Goal: Information Seeking & Learning: Check status

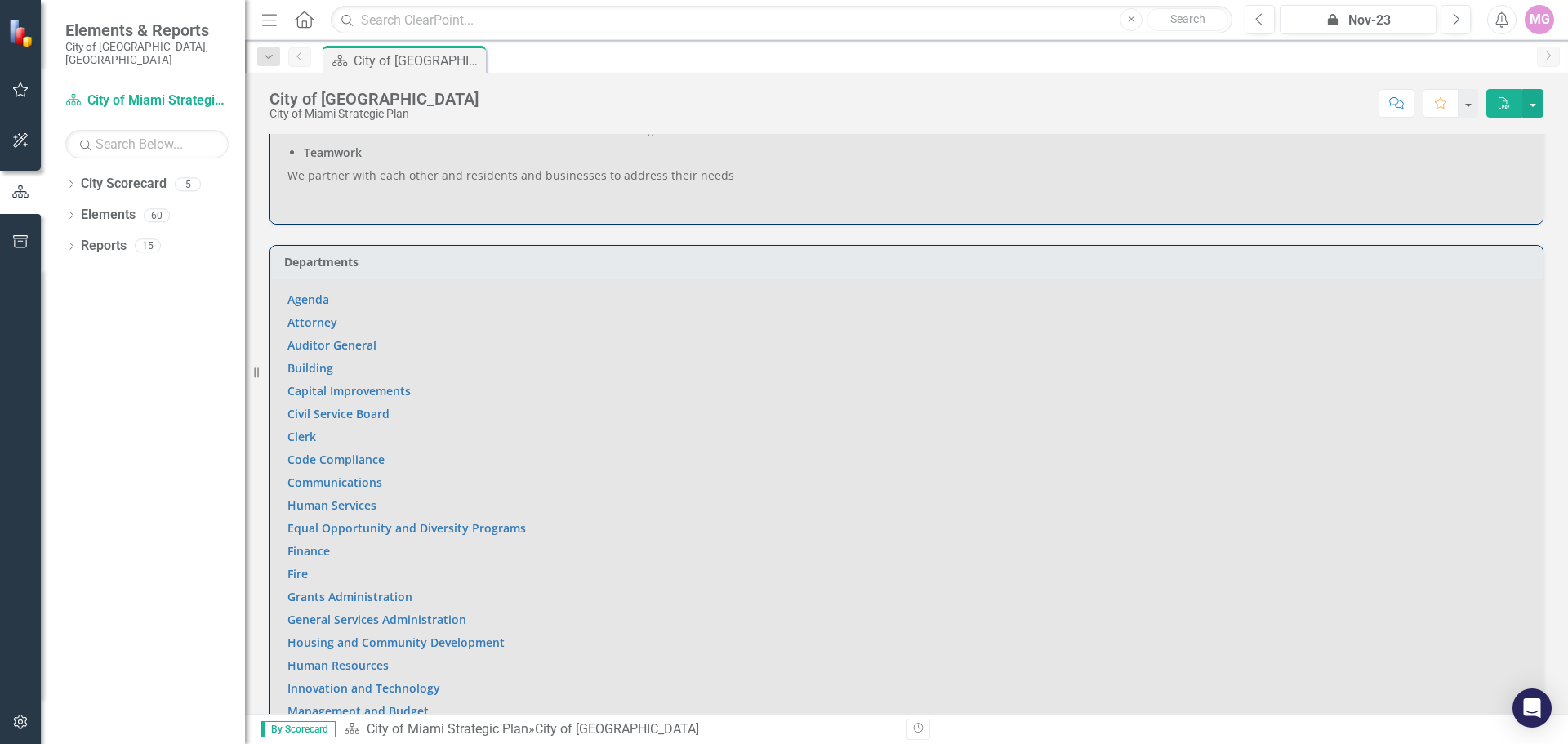
scroll to position [1061, 0]
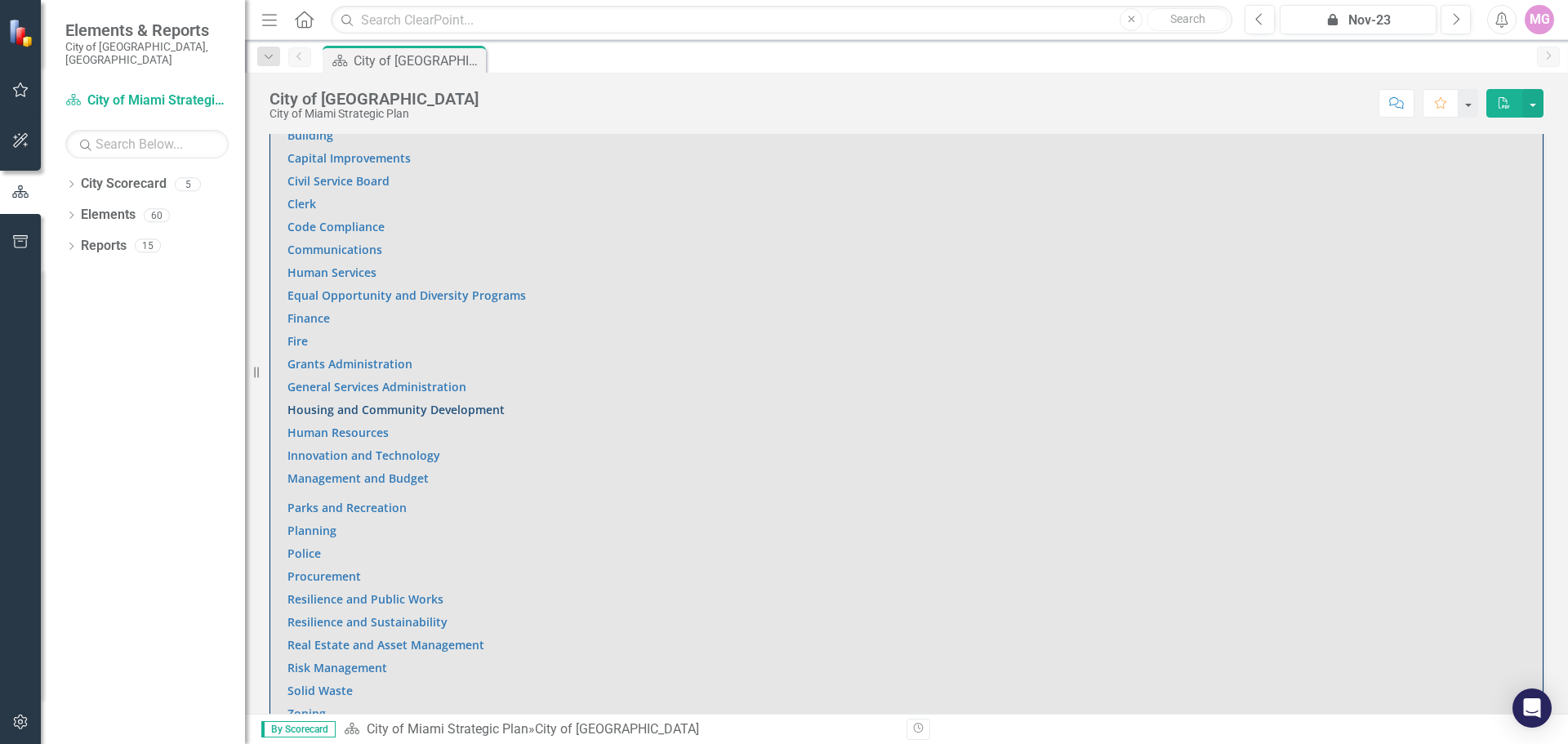
click at [330, 402] on link "Housing and Community Development" at bounding box center [396, 409] width 218 height 16
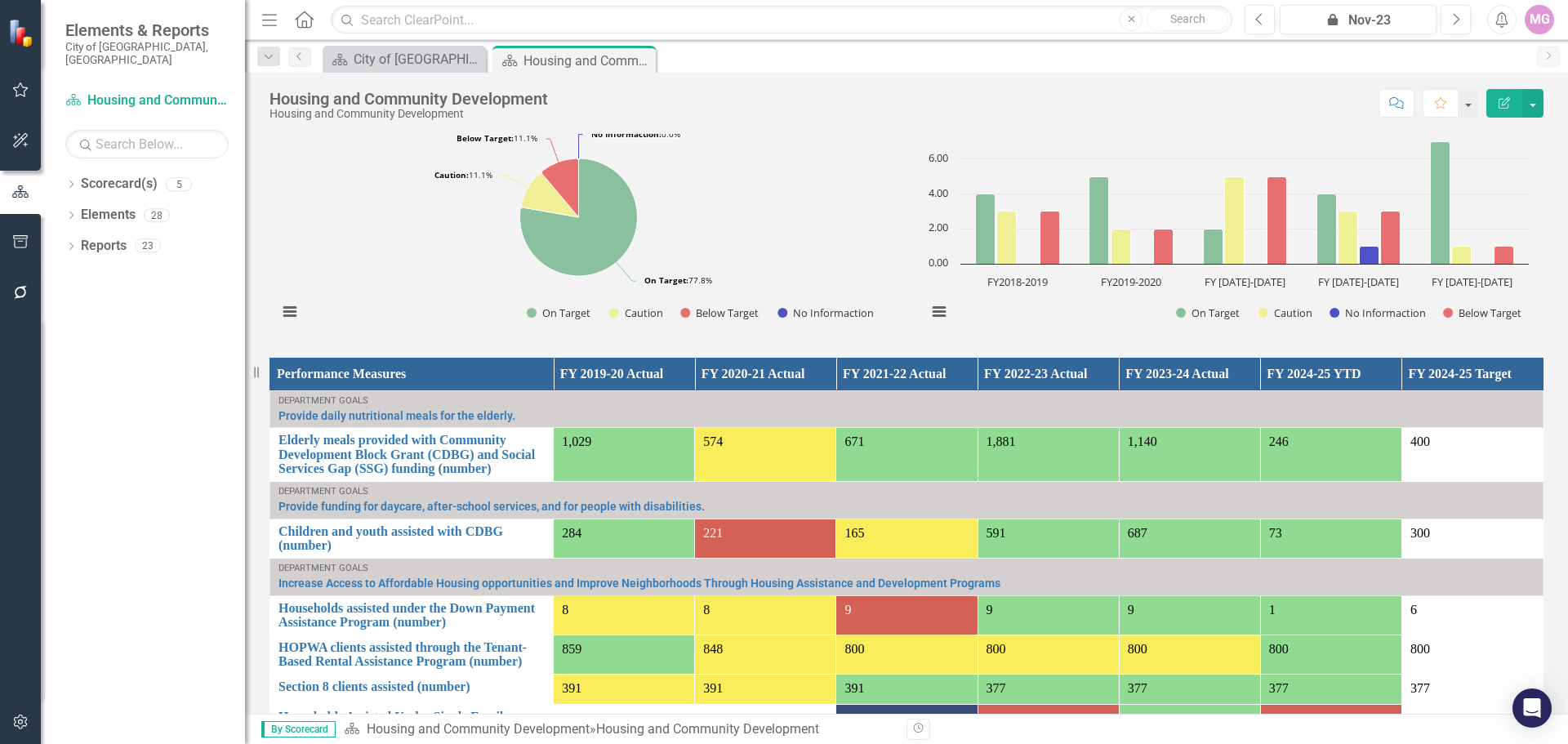
scroll to position [965, 0]
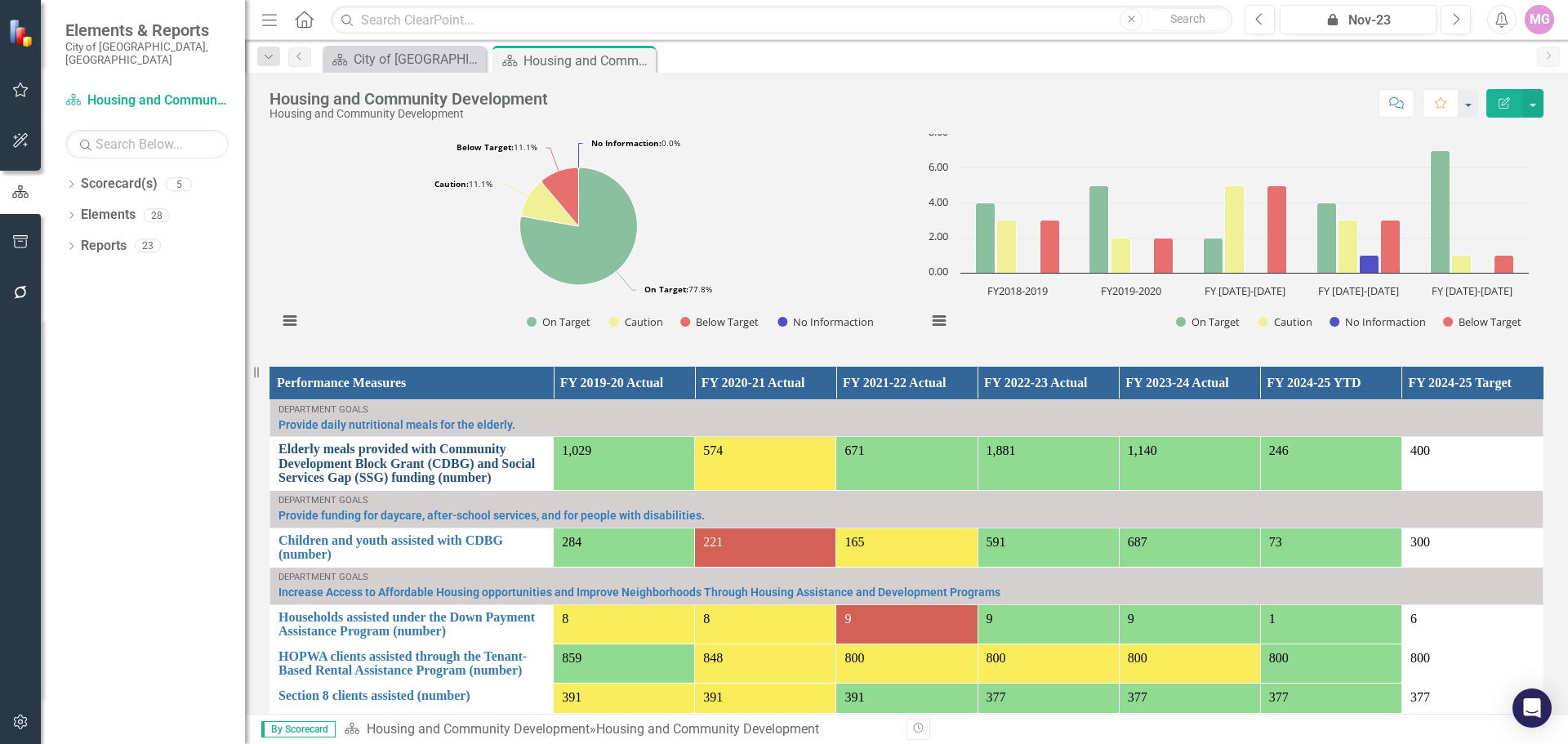
click at [404, 449] on link "Elderly meals provided with Community Development Block Grant (CDBG) and Social…" at bounding box center [411, 463] width 266 height 43
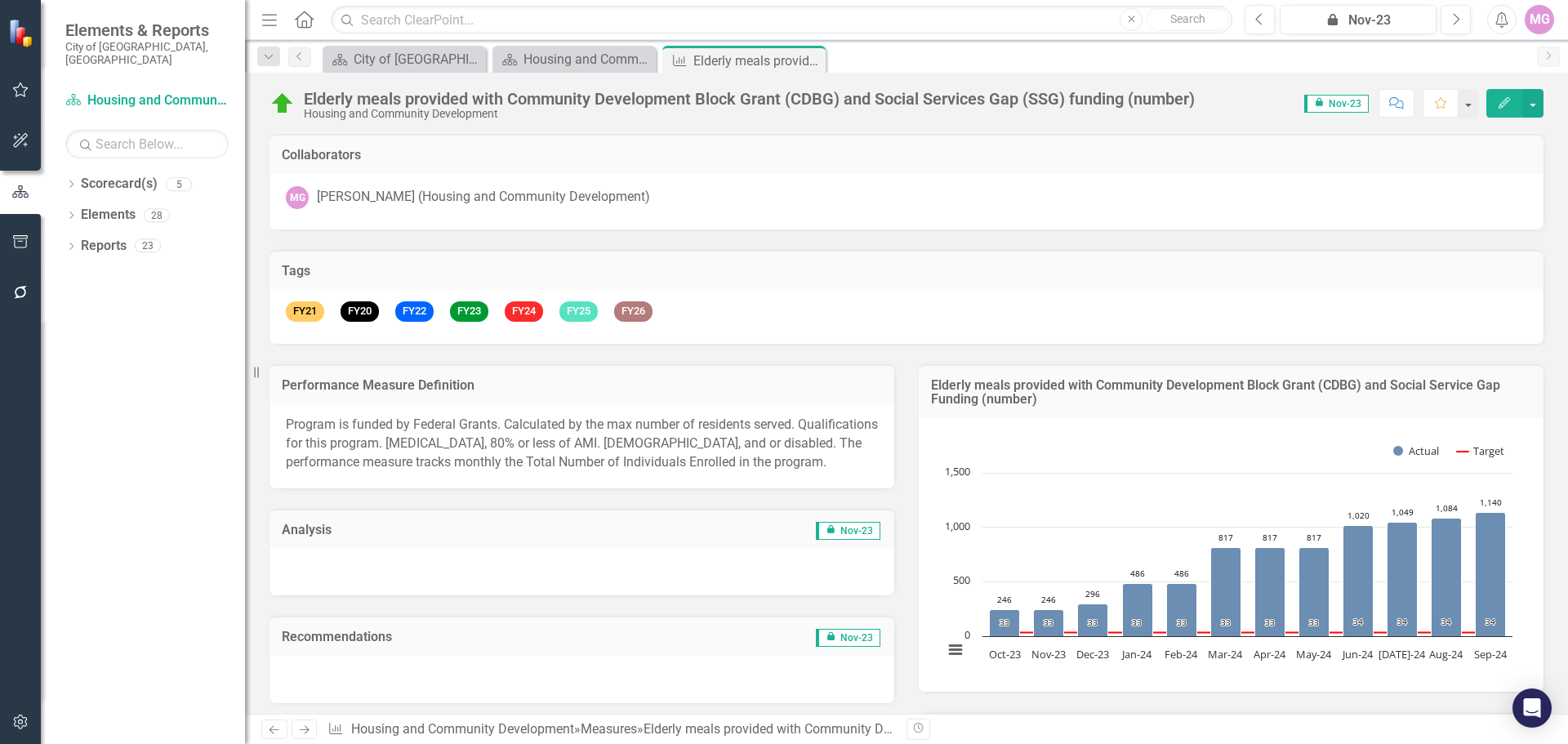
scroll to position [408, 0]
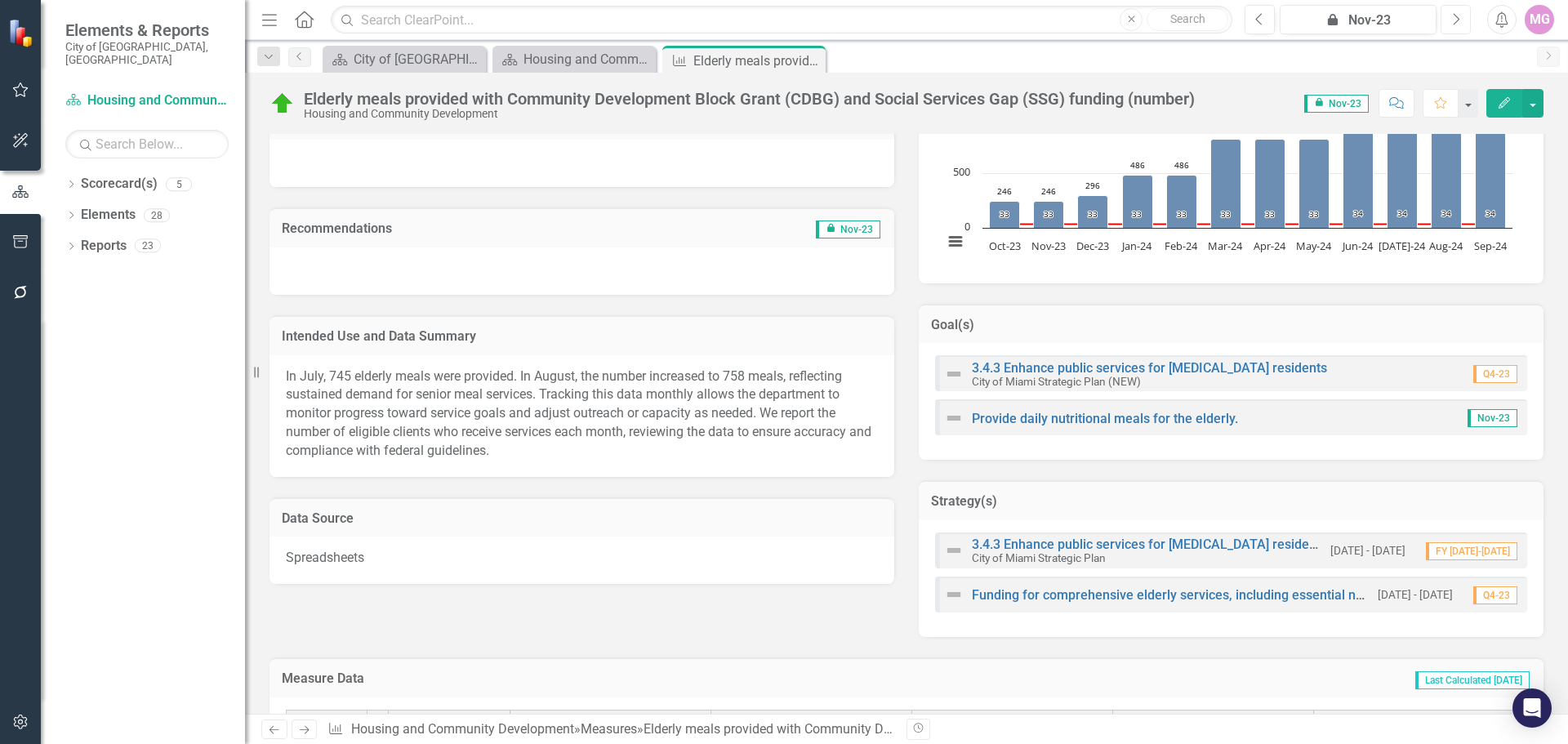
click at [1468, 15] on button "Next" at bounding box center [1455, 19] width 30 height 29
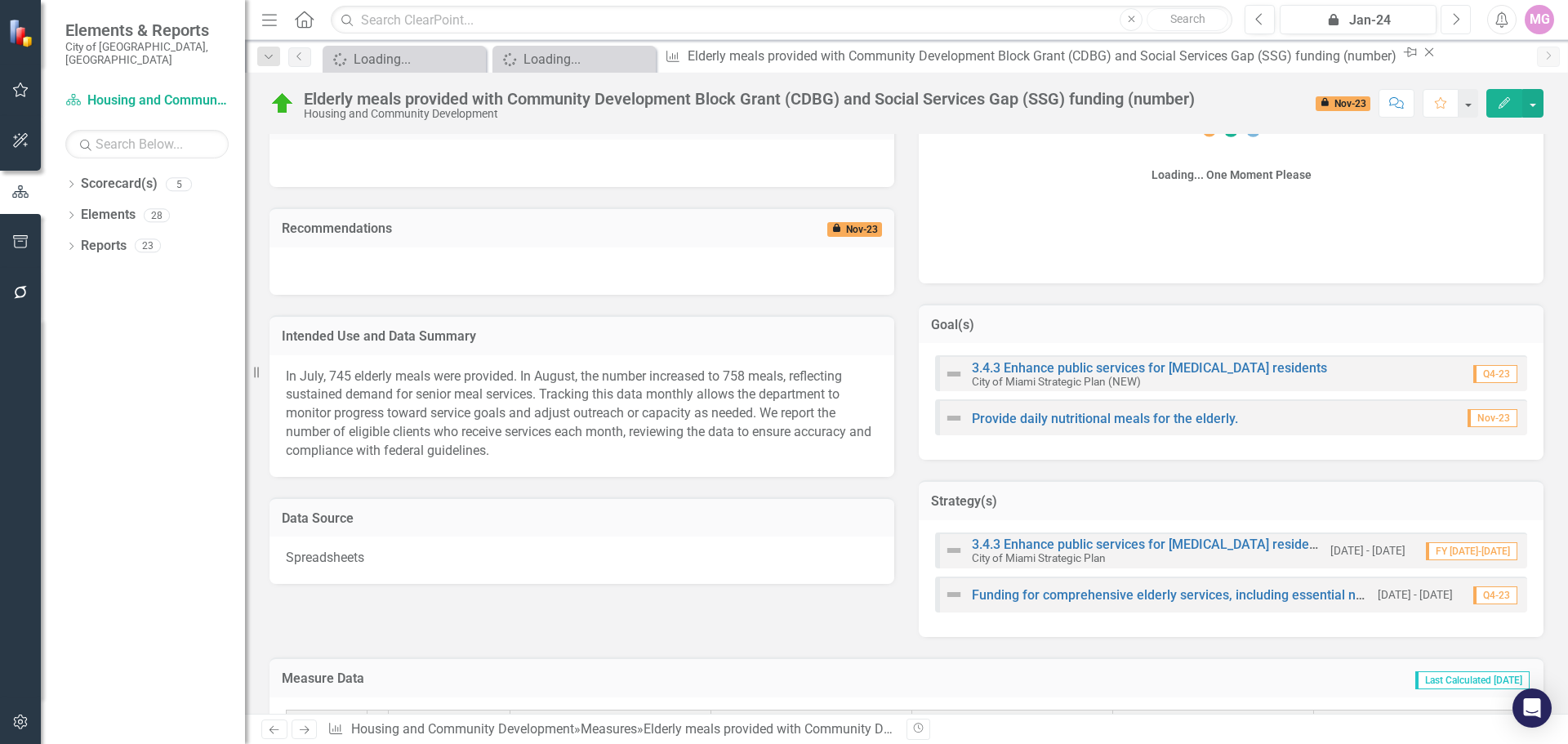
click at [1465, 15] on button "Next" at bounding box center [1455, 19] width 30 height 29
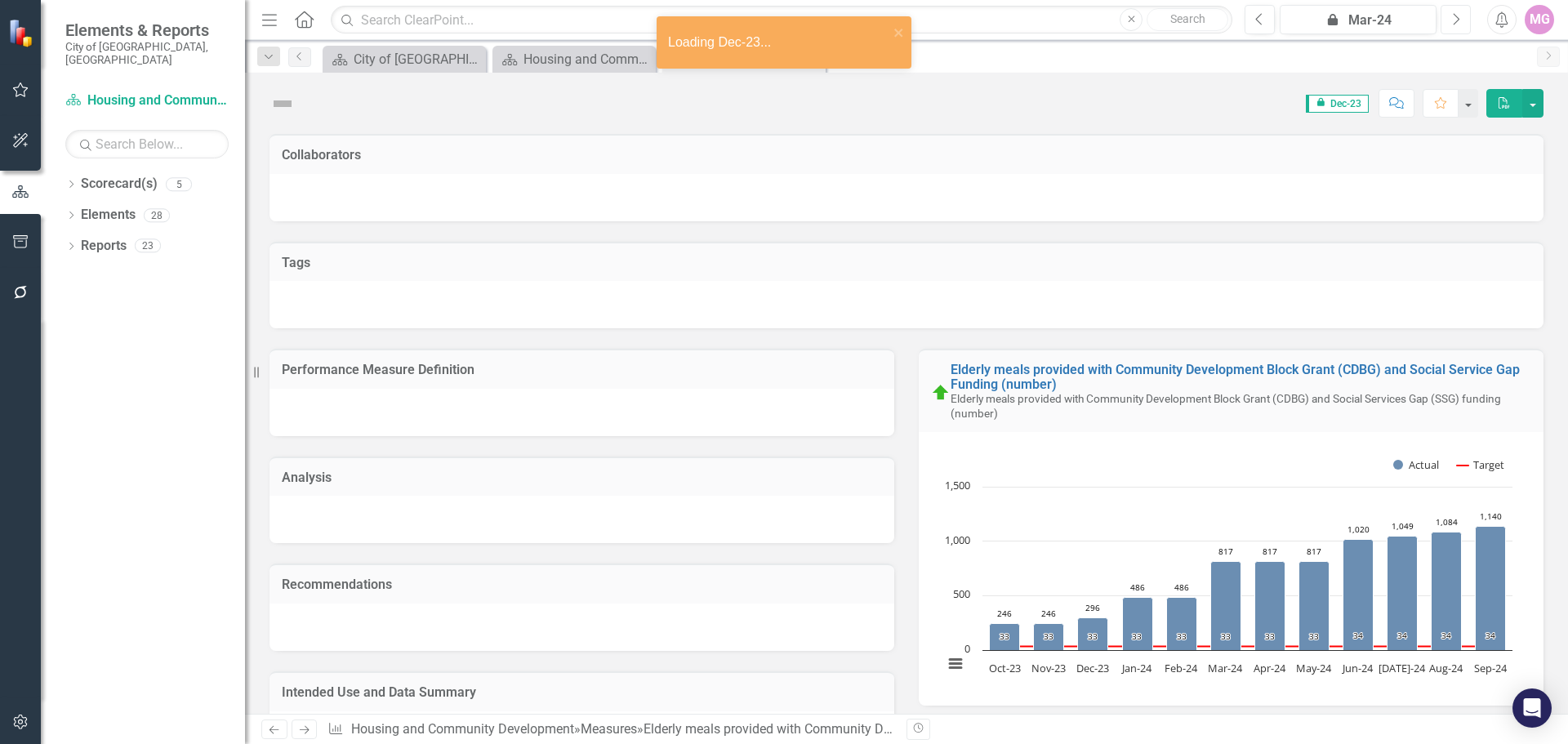
click at [1465, 15] on button "Next" at bounding box center [1455, 19] width 30 height 29
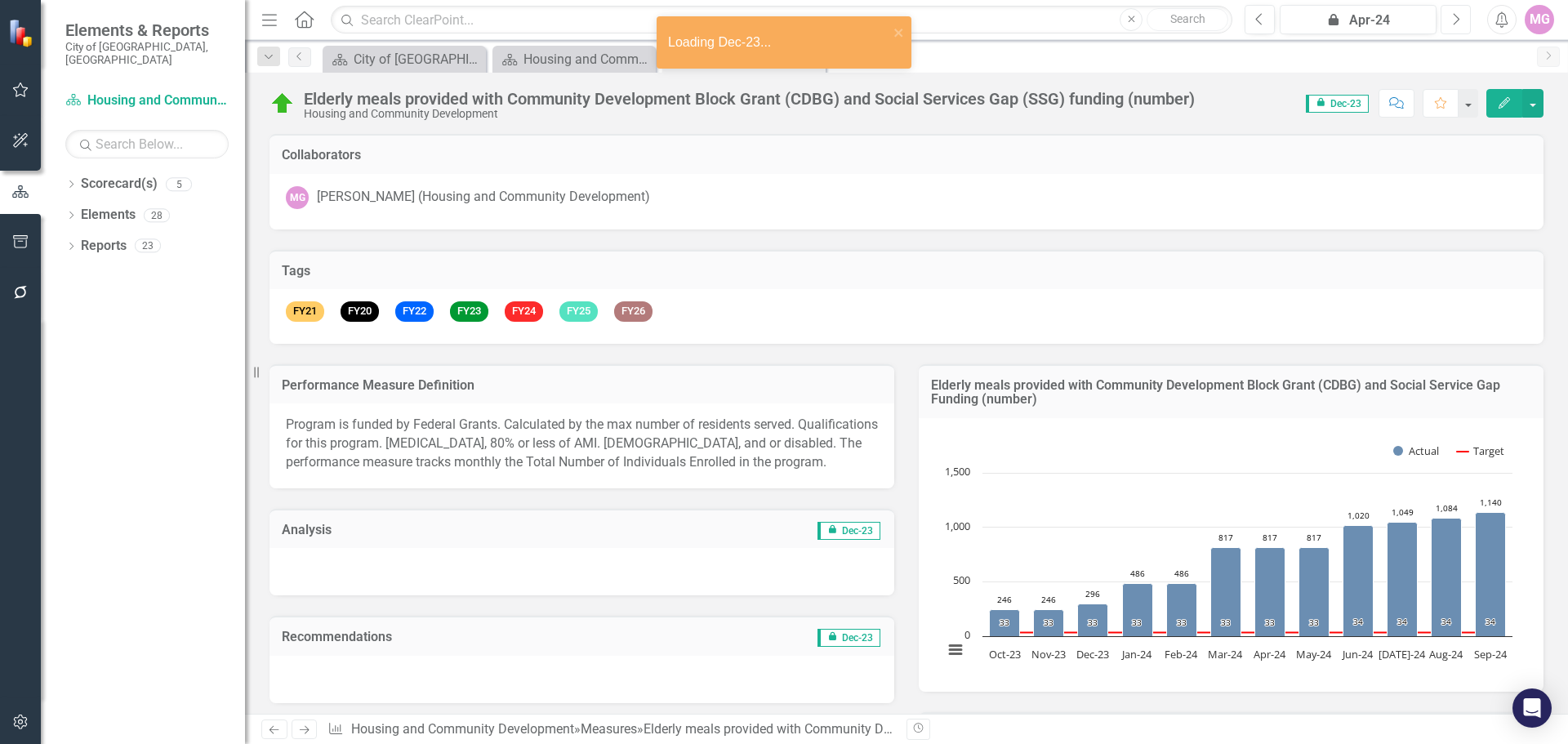
click at [1465, 15] on button "Next" at bounding box center [1455, 19] width 30 height 29
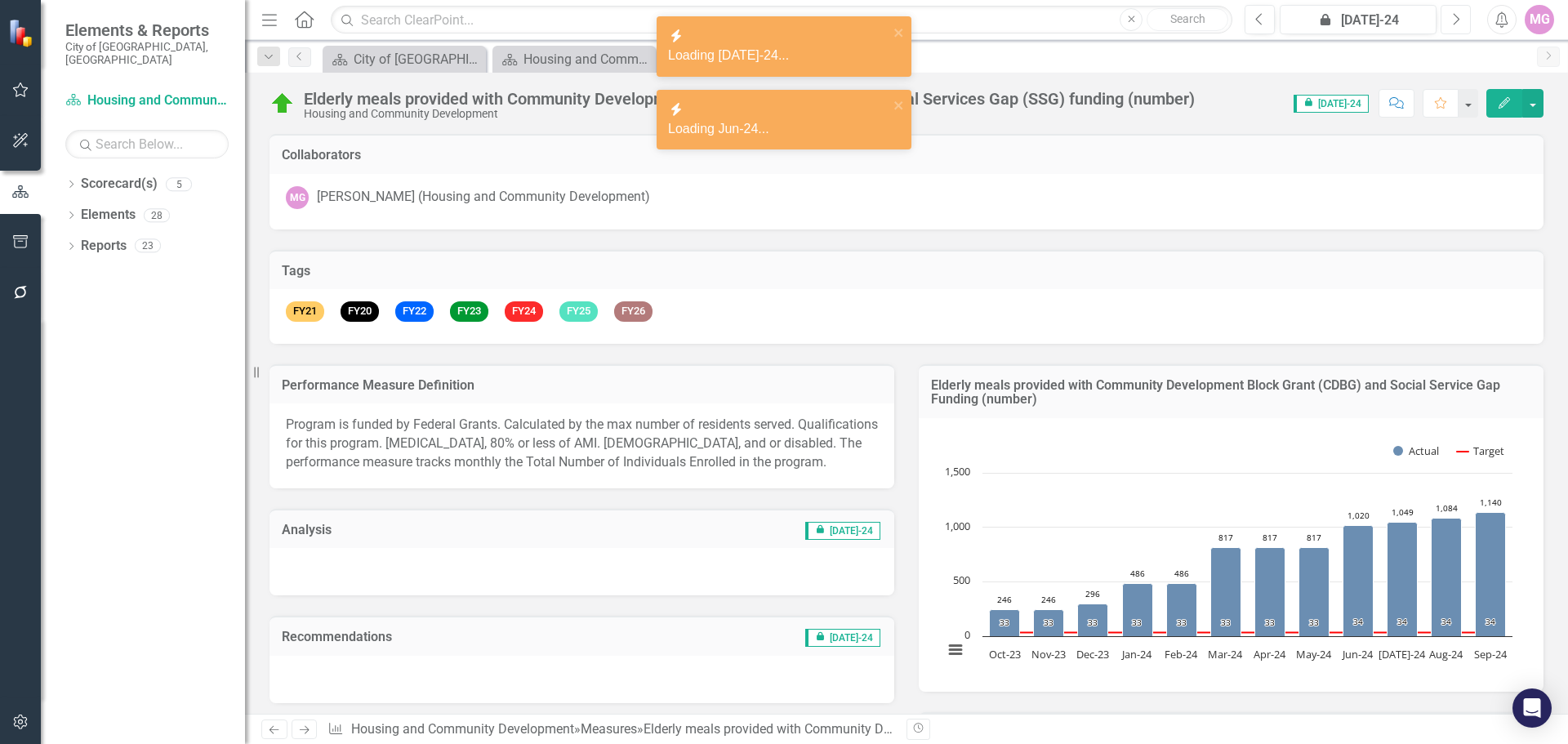
click at [1465, 15] on button "Next" at bounding box center [1455, 19] width 30 height 29
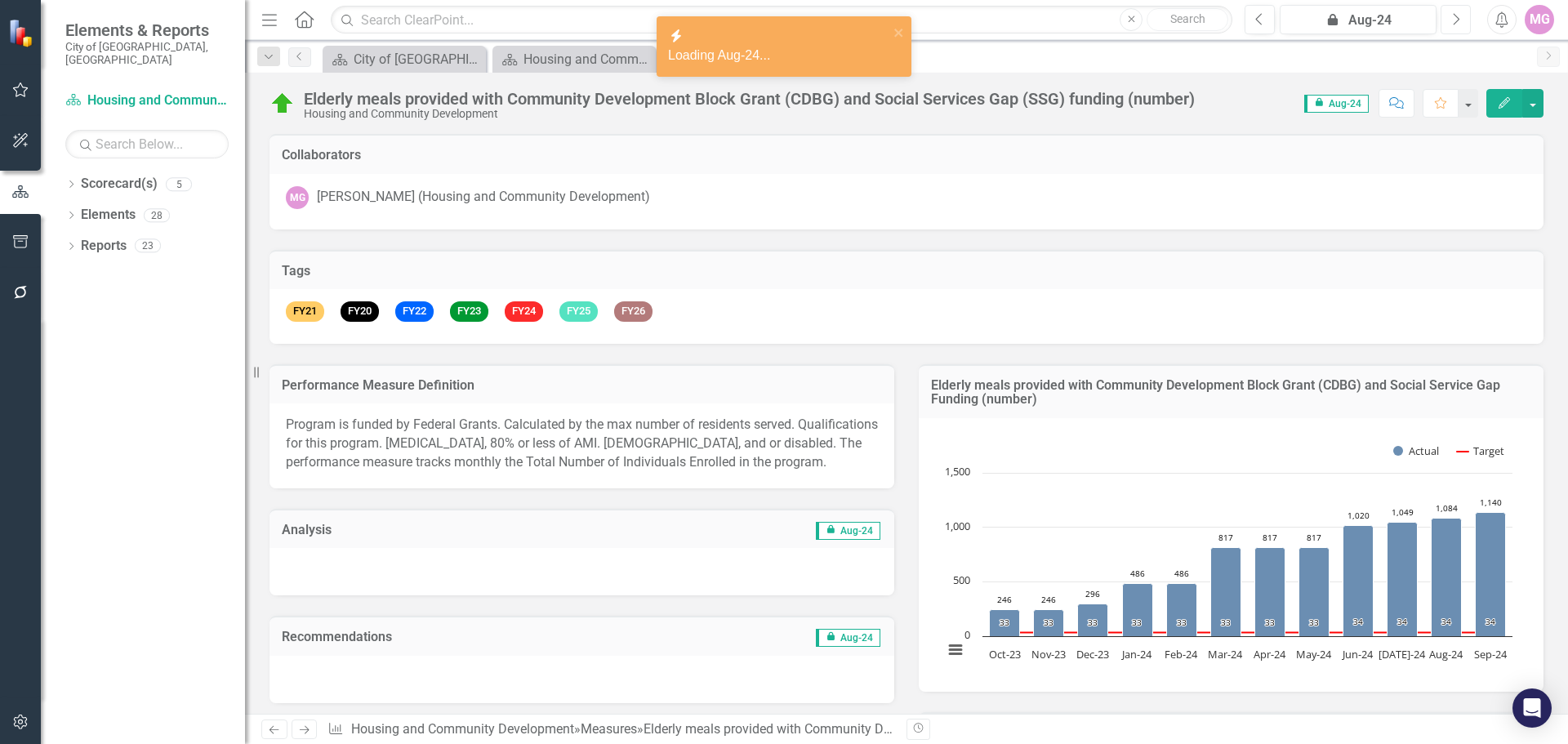
click at [1465, 15] on button "Next" at bounding box center [1455, 19] width 30 height 29
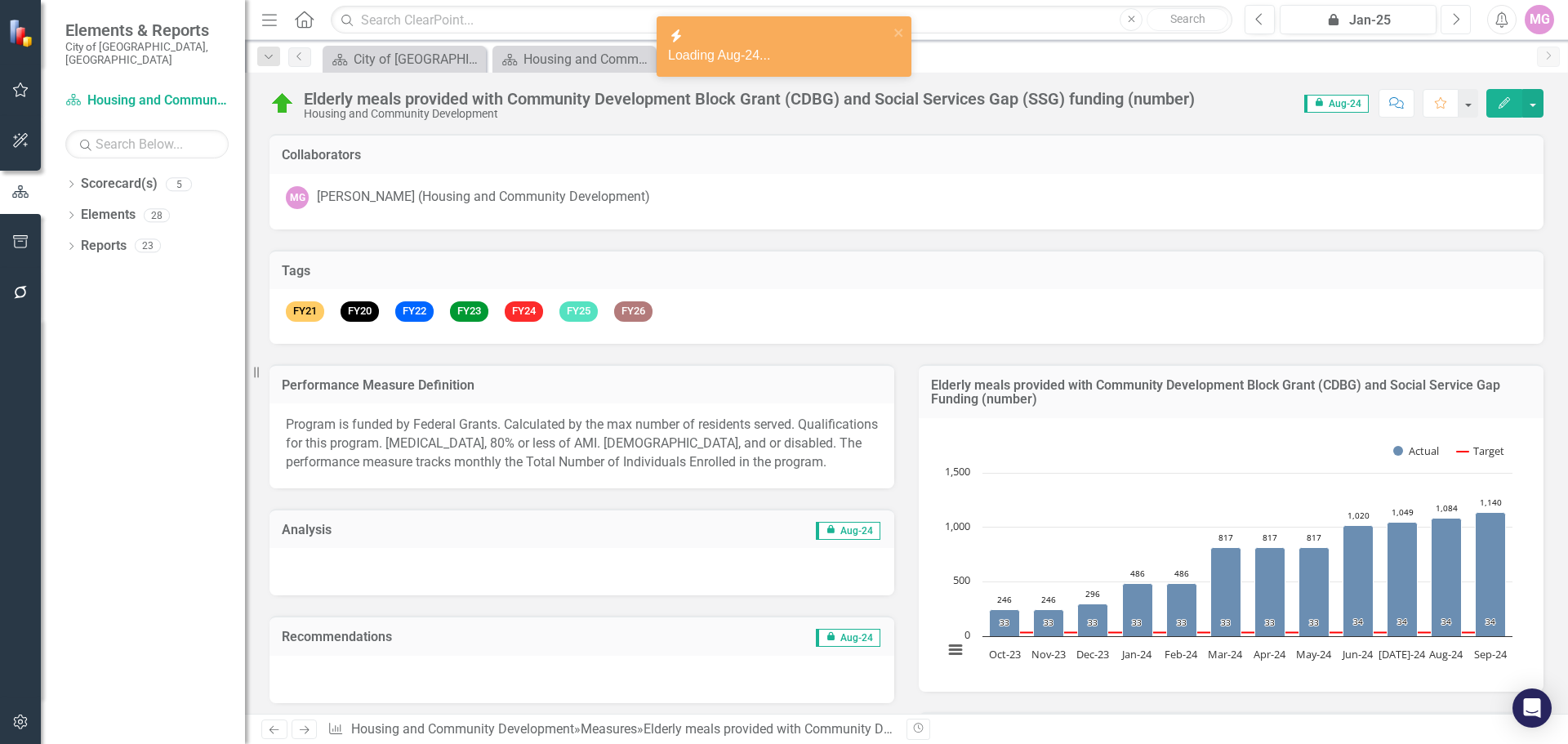
click at [1465, 15] on button "Next" at bounding box center [1455, 19] width 30 height 29
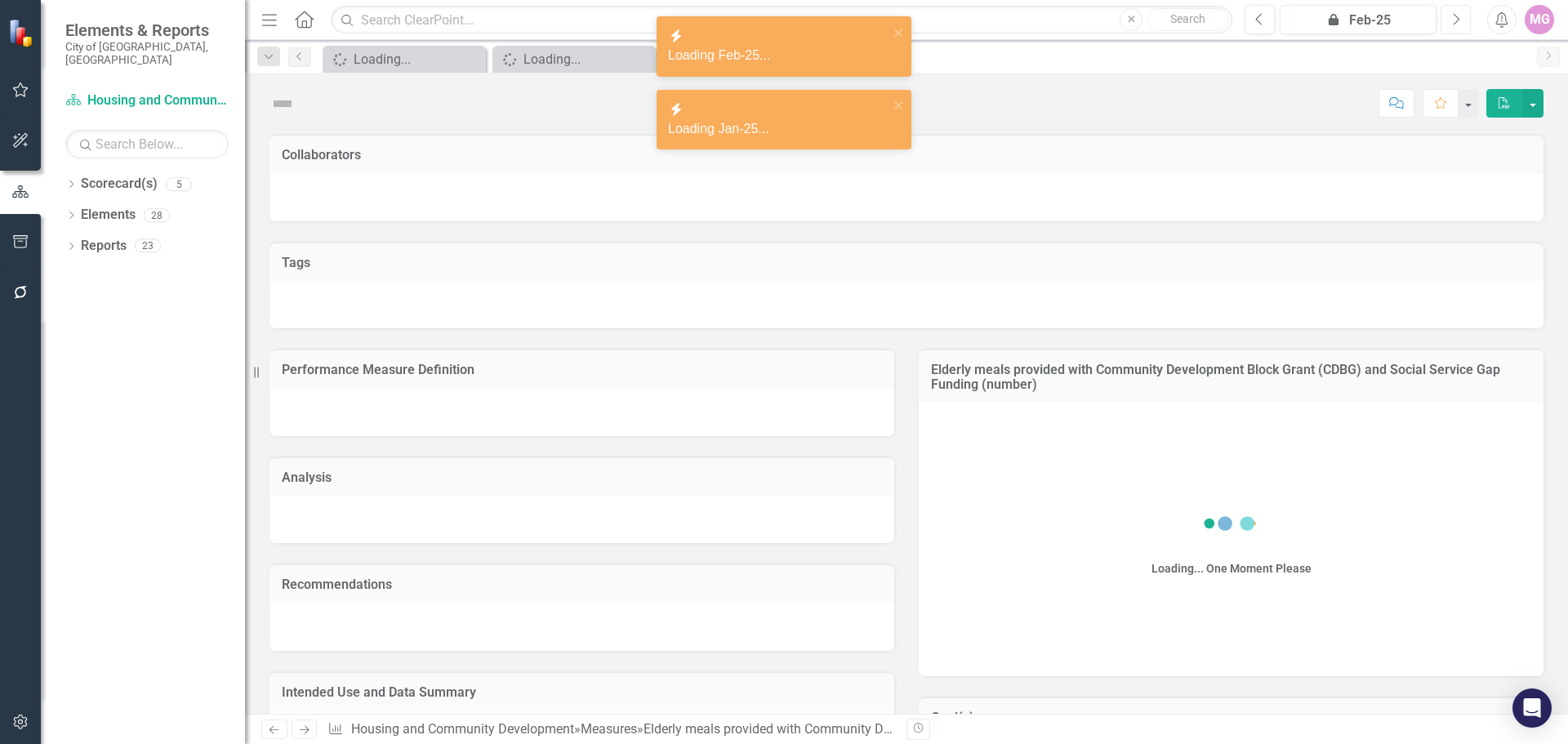
click at [1465, 15] on button "Next" at bounding box center [1455, 19] width 30 height 29
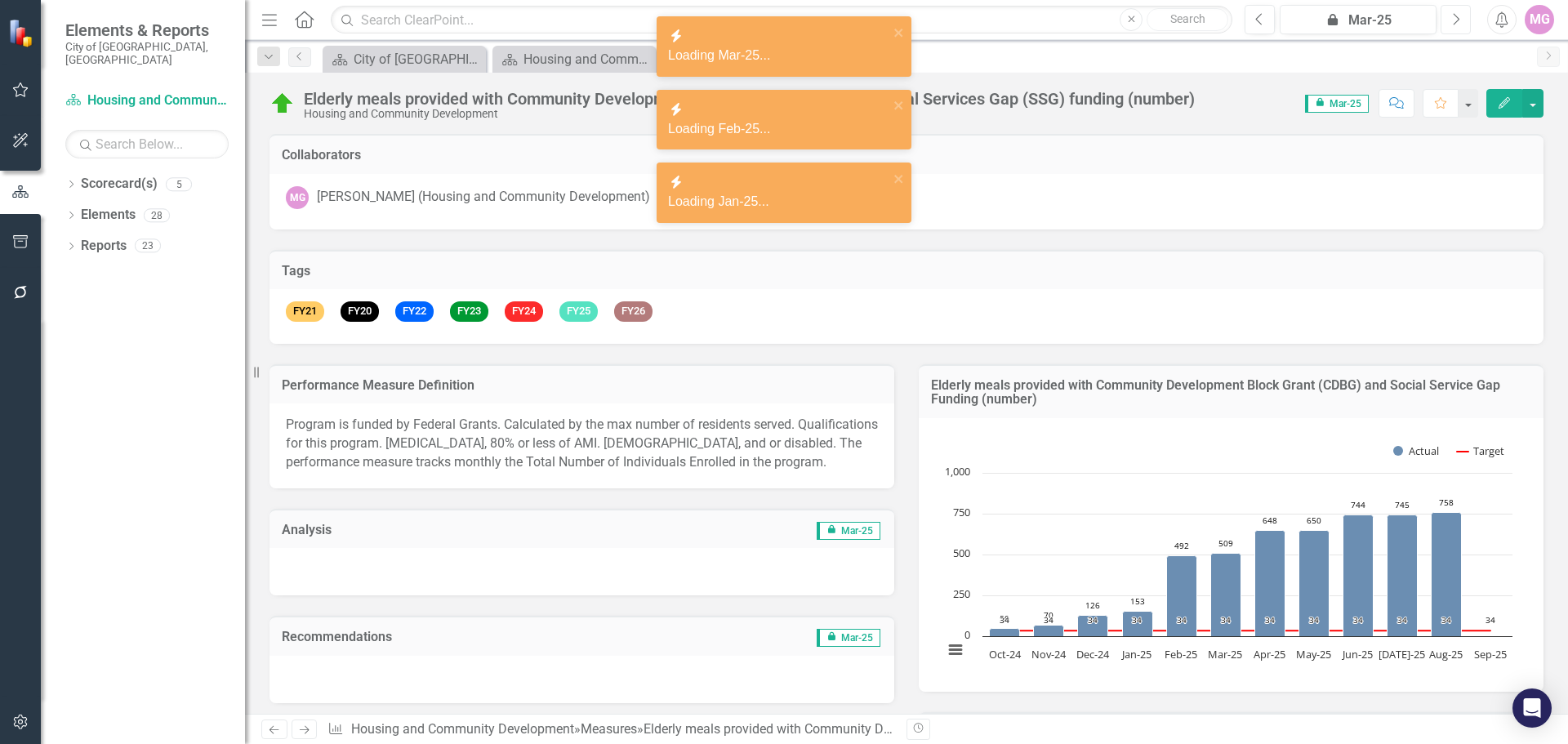
click at [1465, 15] on button "Next" at bounding box center [1455, 19] width 30 height 29
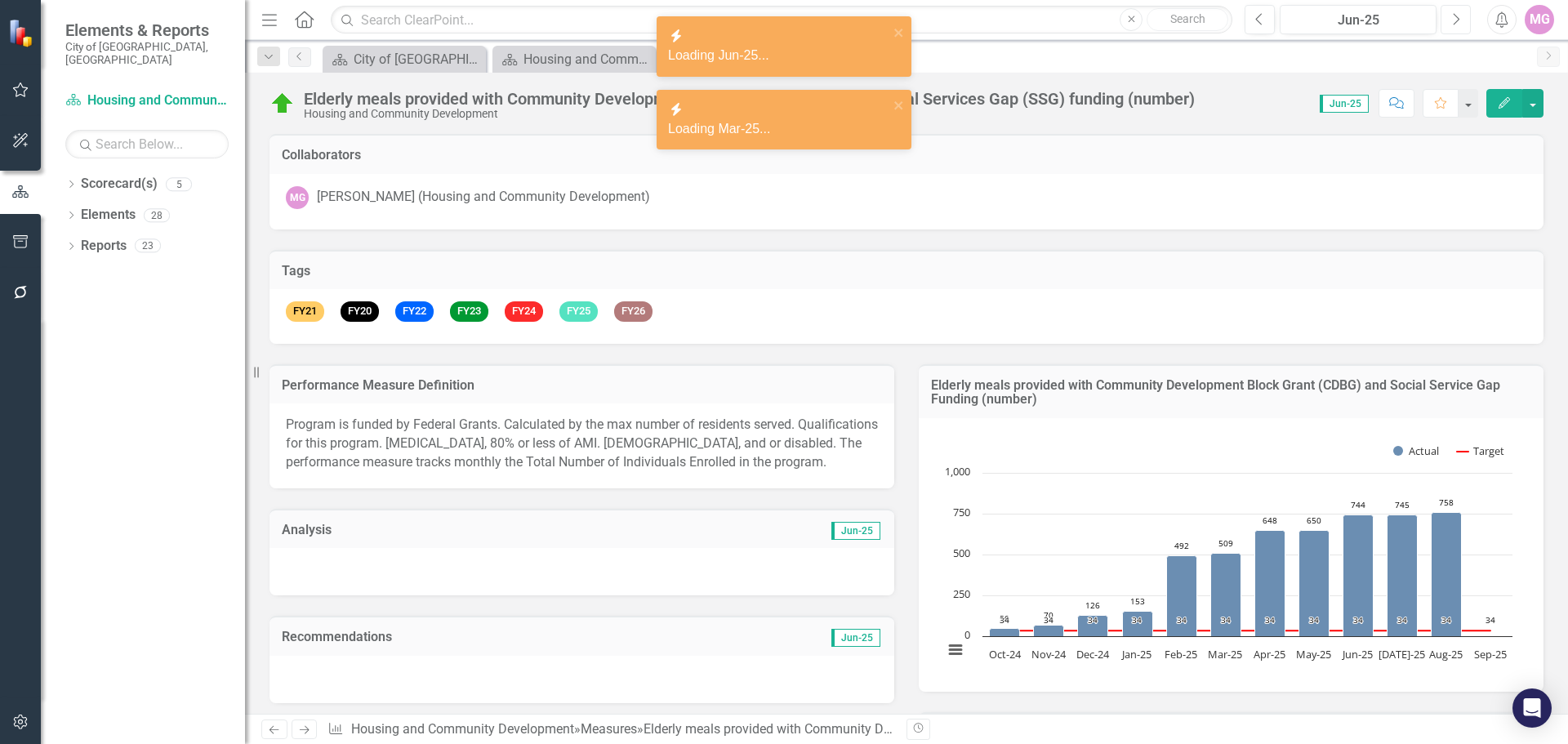
click at [1465, 15] on button "Next" at bounding box center [1455, 19] width 30 height 29
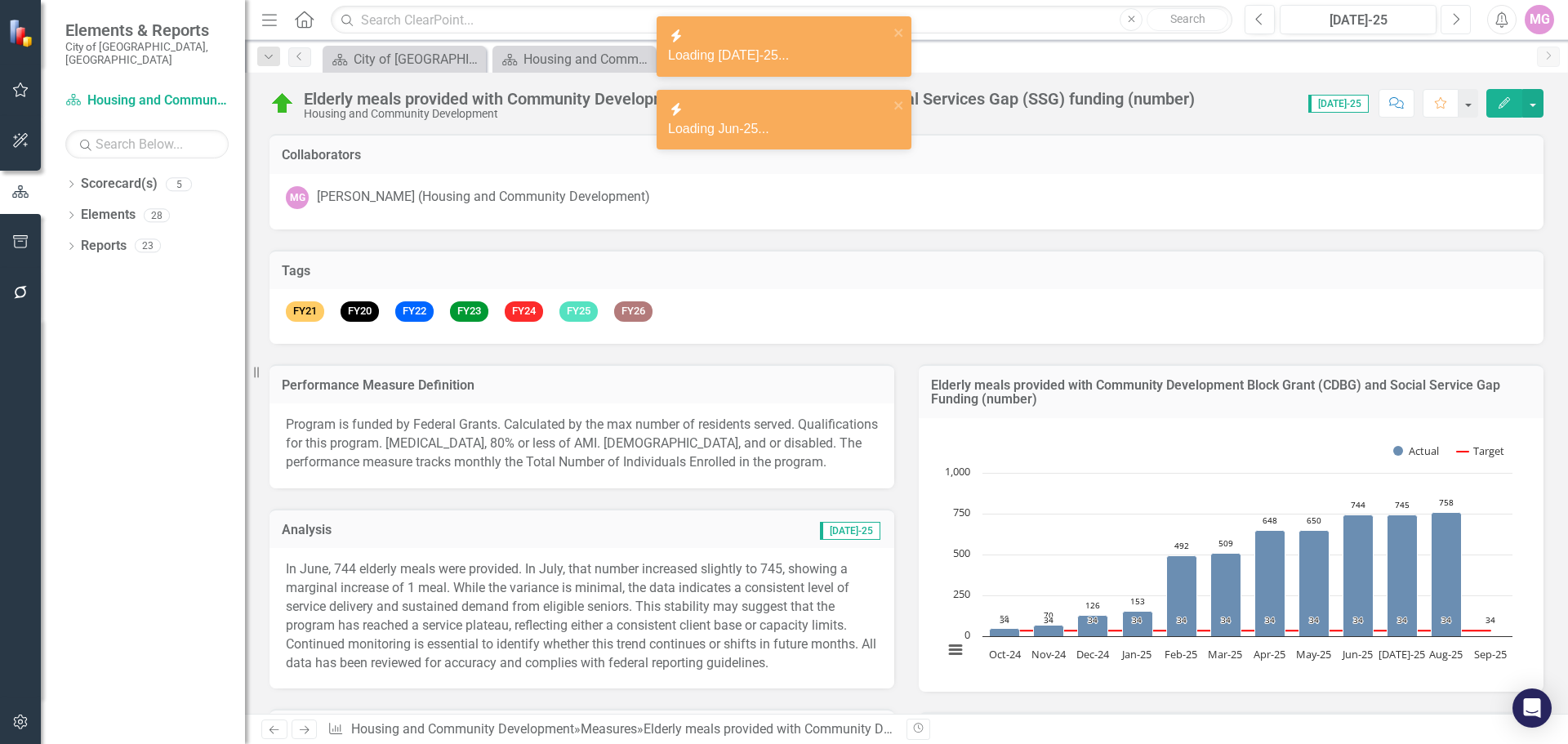
click at [1465, 15] on button "Next" at bounding box center [1455, 19] width 30 height 29
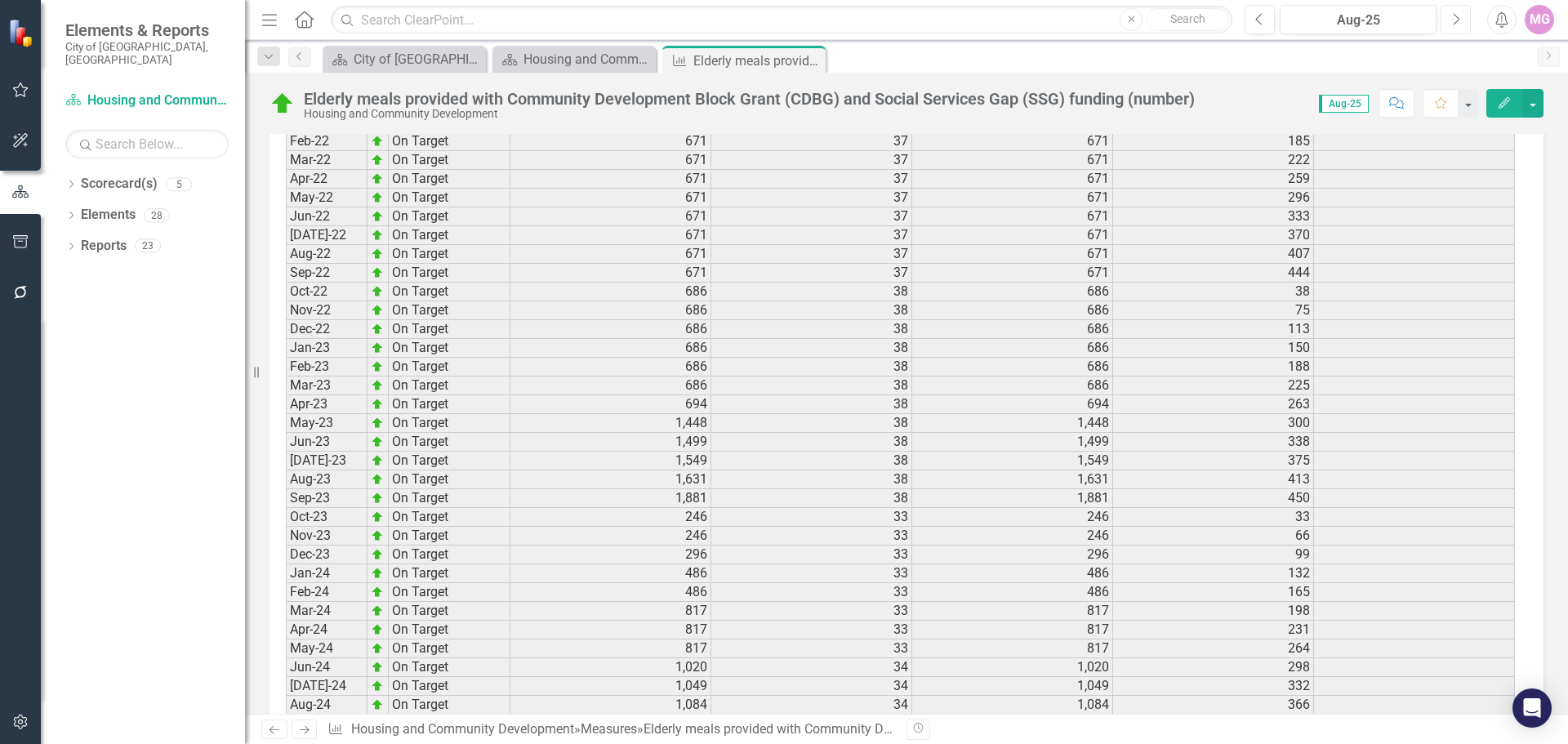
scroll to position [1861, 0]
